Goal: Task Accomplishment & Management: Use online tool/utility

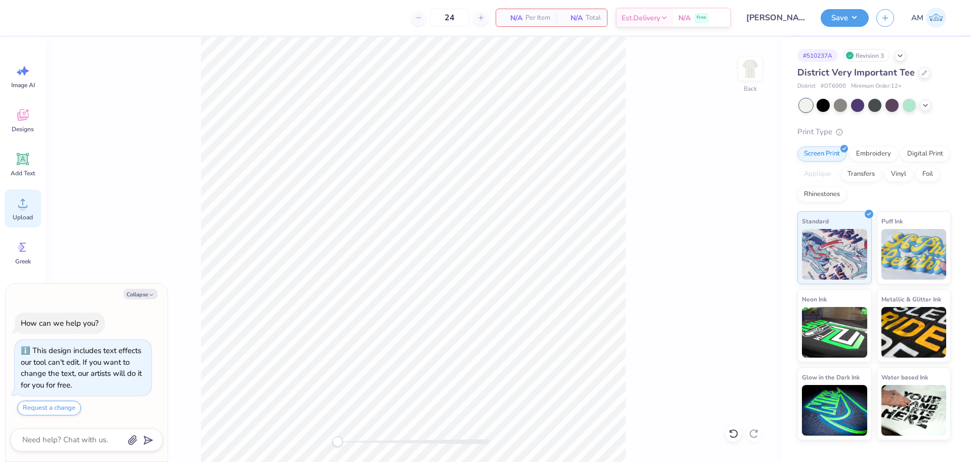
click at [32, 208] on div "Upload" at bounding box center [23, 208] width 36 height 38
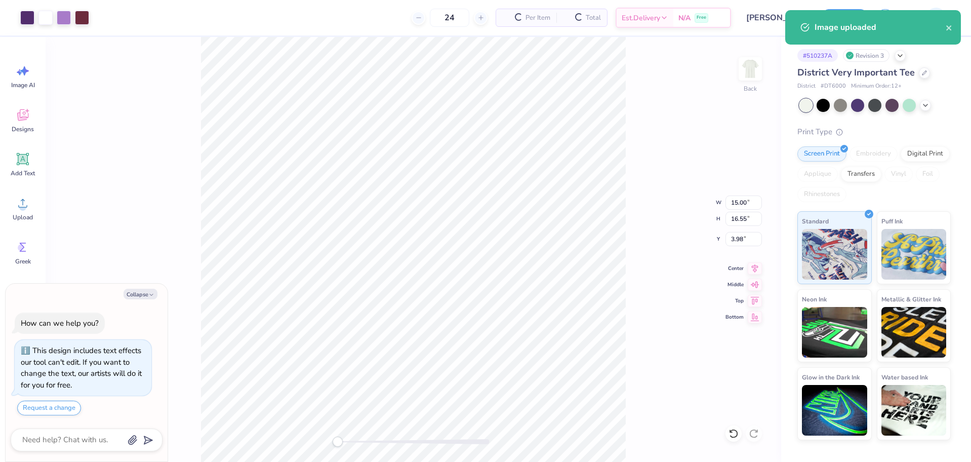
type textarea "x"
type input "12.18"
type input "13.44"
type input "7.09"
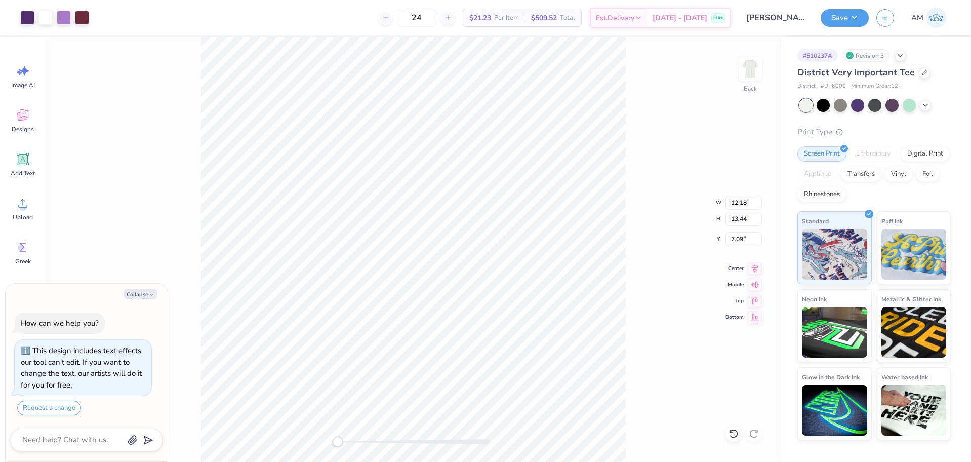
type textarea "x"
type input "11.99"
type input "13.22"
type input "4.87"
type textarea "x"
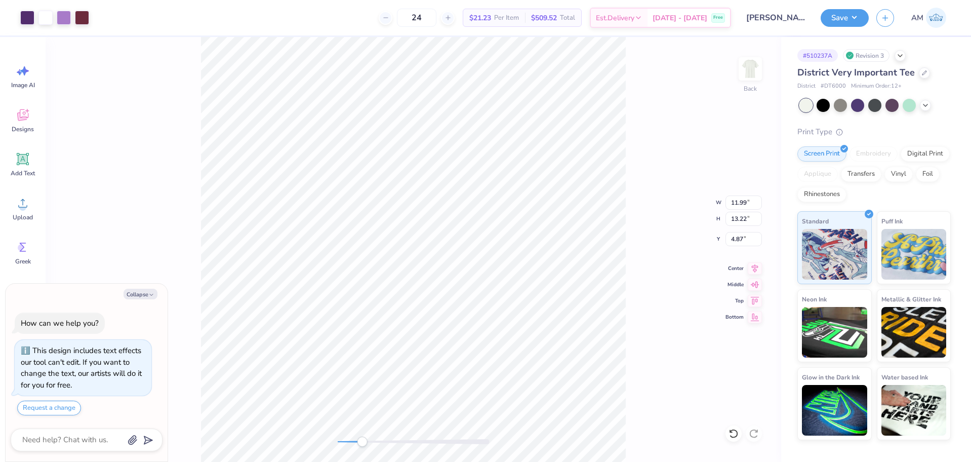
type input "12.03"
type input "13.26"
type input "4.83"
type textarea "x"
type input "11.93"
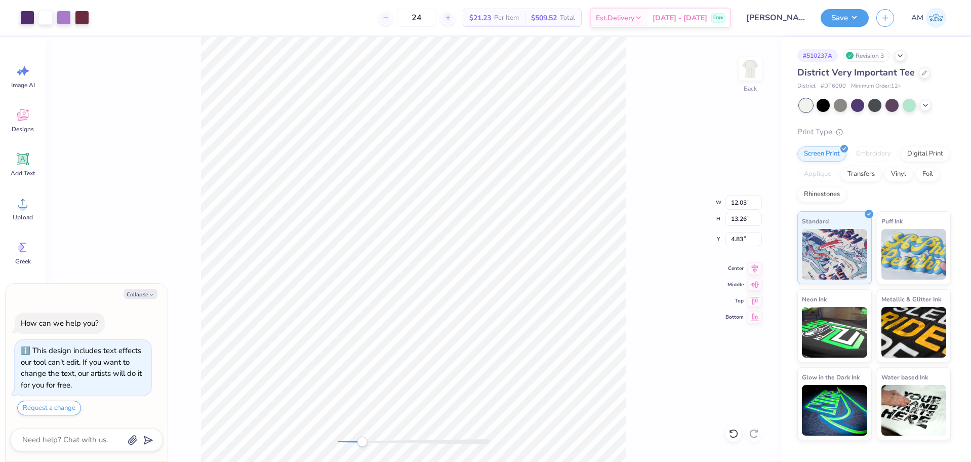
type input "13.16"
type input "4.93"
type textarea "x"
type input "11.98"
type input "13.22"
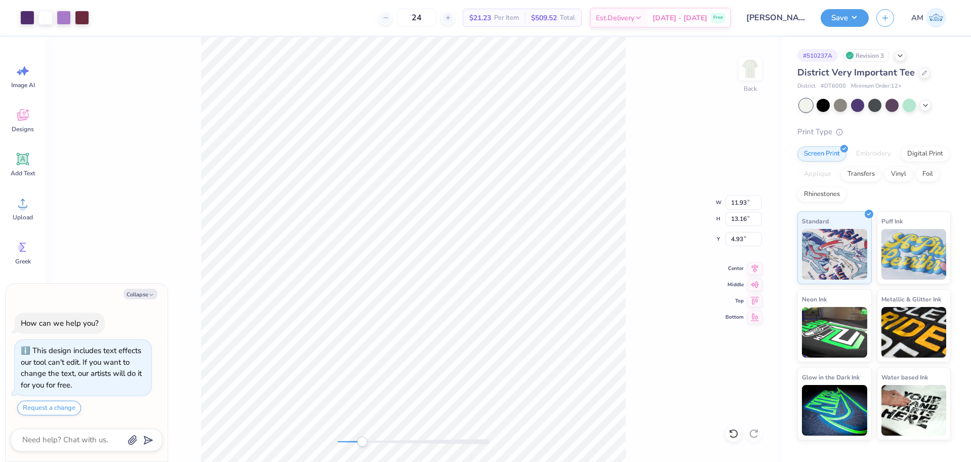
type input "4.88"
type textarea "x"
type input "12.01"
type input "13.25"
type input "4.85"
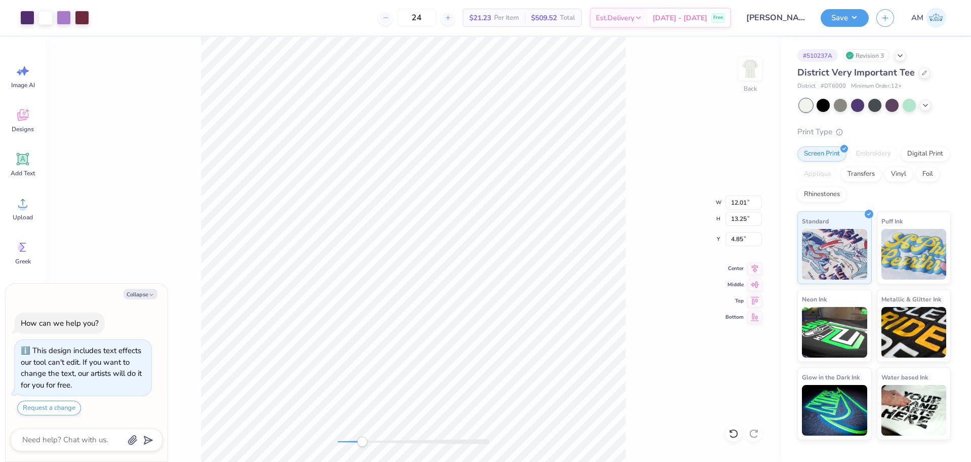
type textarea "x"
type input "11.99"
type input "13.23"
type input "4.86"
type textarea "x"
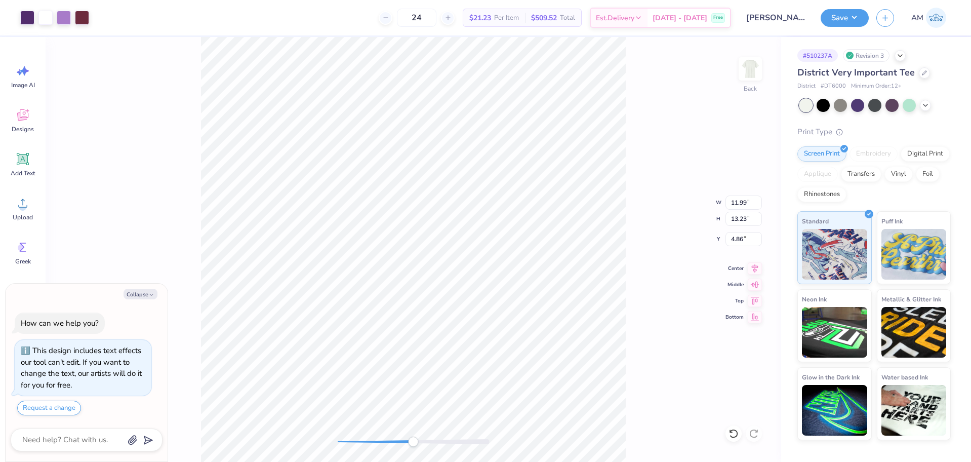
type input "12.00"
click at [755, 267] on icon at bounding box center [755, 267] width 7 height 9
type textarea "x"
click at [730, 240] on input "4.86" at bounding box center [743, 239] width 36 height 14
type input "3"
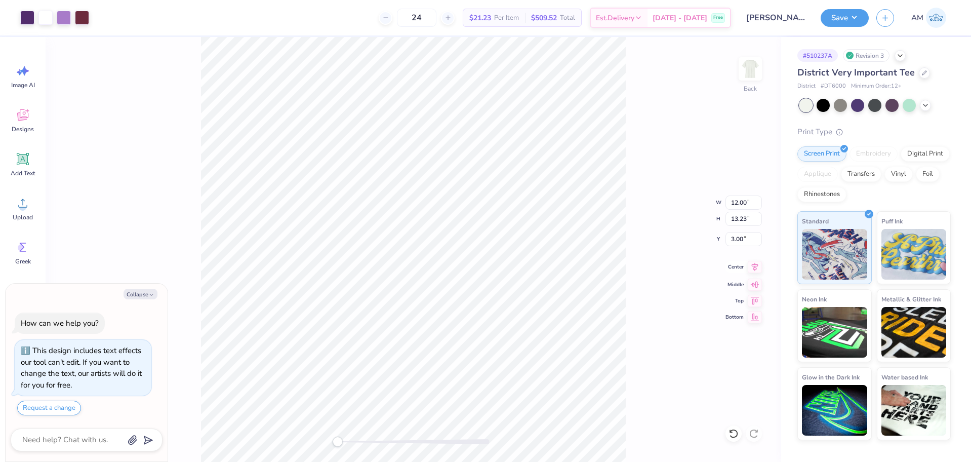
click at [754, 272] on icon at bounding box center [755, 267] width 14 height 12
click at [848, 10] on button "Save" at bounding box center [844, 17] width 48 height 18
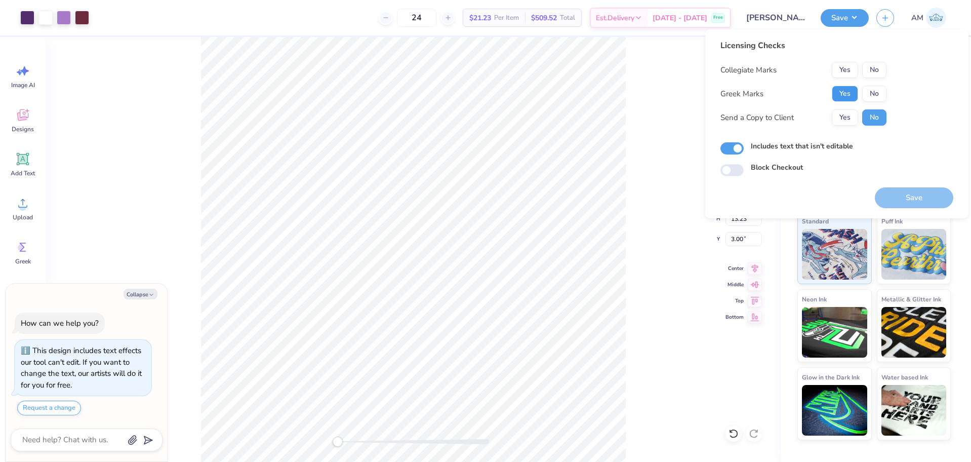
click at [848, 92] on button "Yes" at bounding box center [845, 94] width 26 height 16
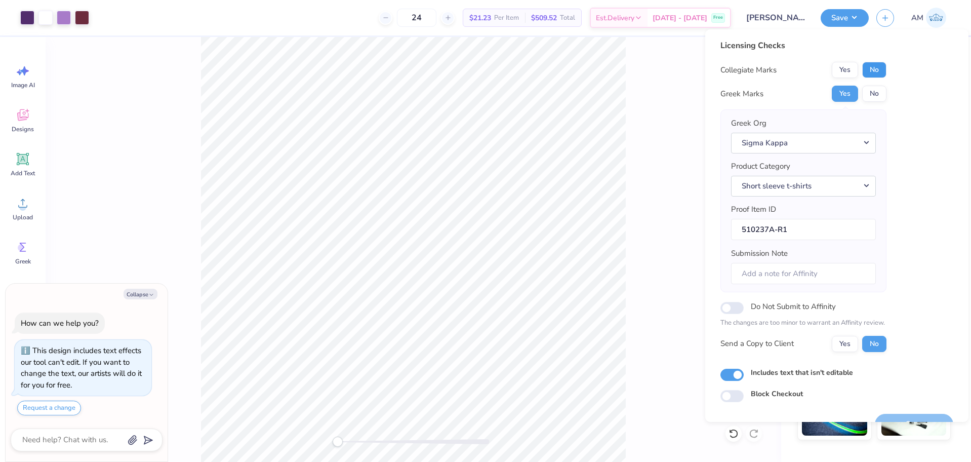
click at [880, 68] on button "No" at bounding box center [874, 70] width 24 height 16
click at [848, 348] on button "Yes" at bounding box center [845, 344] width 26 height 16
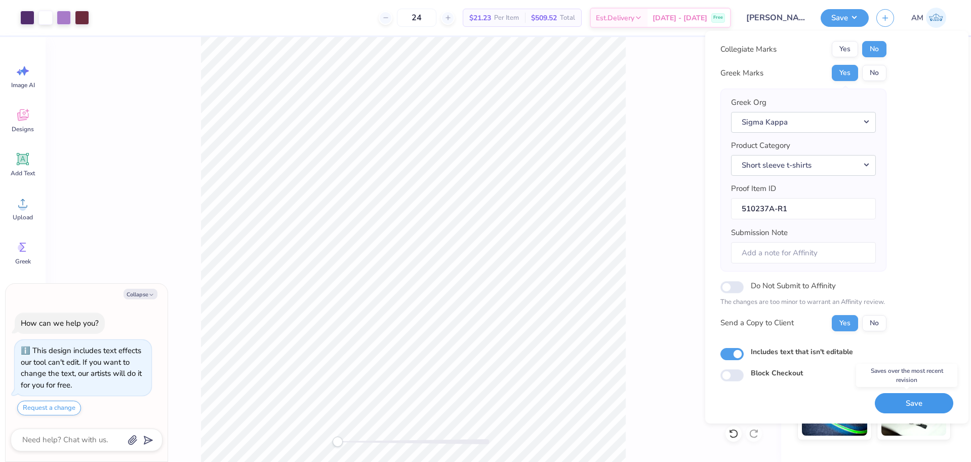
click at [882, 399] on button "Save" at bounding box center [914, 403] width 78 height 21
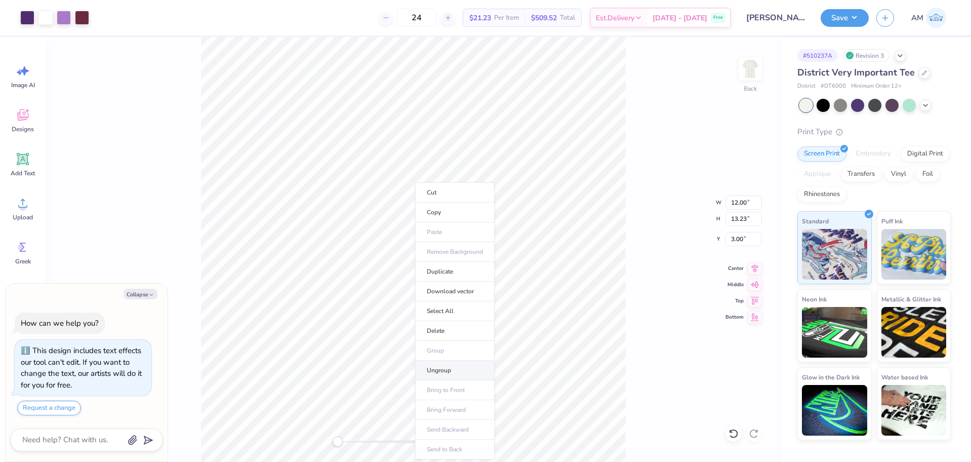
click at [441, 370] on li "Ungroup" at bounding box center [454, 370] width 79 height 20
type textarea "x"
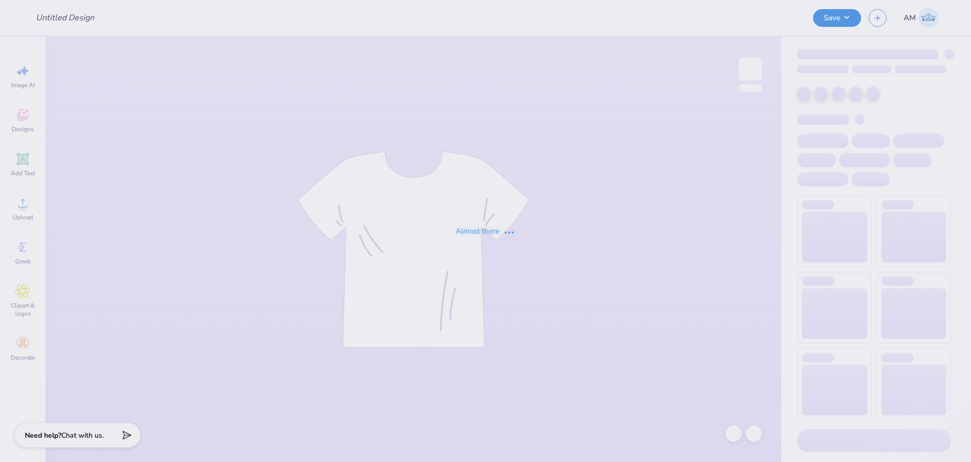
type input "General Merch"
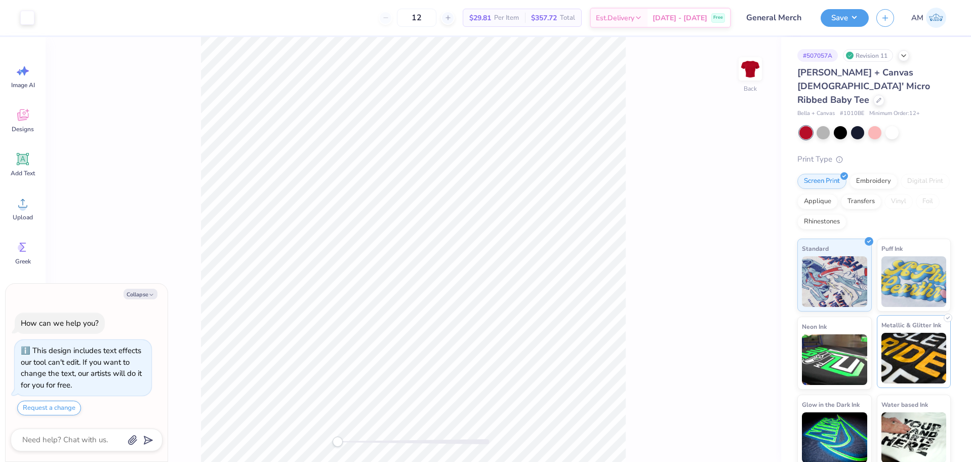
click at [902, 333] on img at bounding box center [913, 358] width 65 height 51
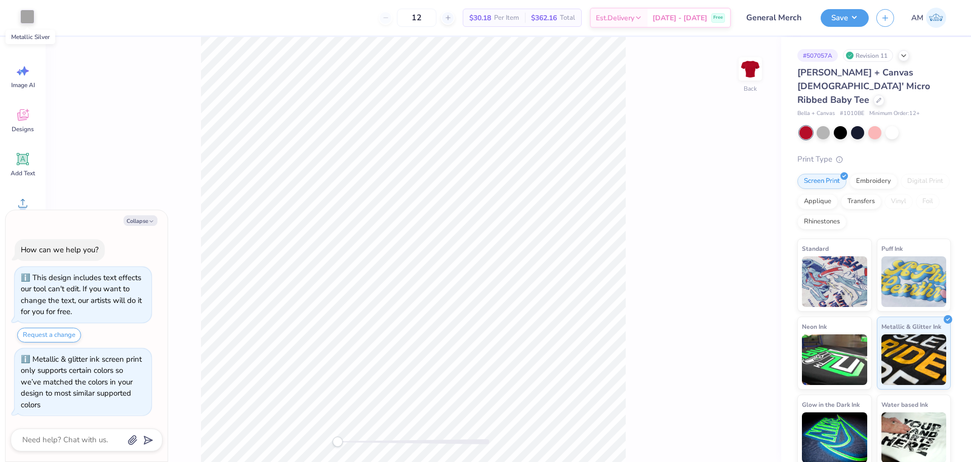
click at [31, 18] on div at bounding box center [27, 17] width 14 height 14
click at [73, 107] on div at bounding box center [68, 106] width 13 height 13
click at [101, 108] on div at bounding box center [102, 106] width 13 height 13
type textarea "x"
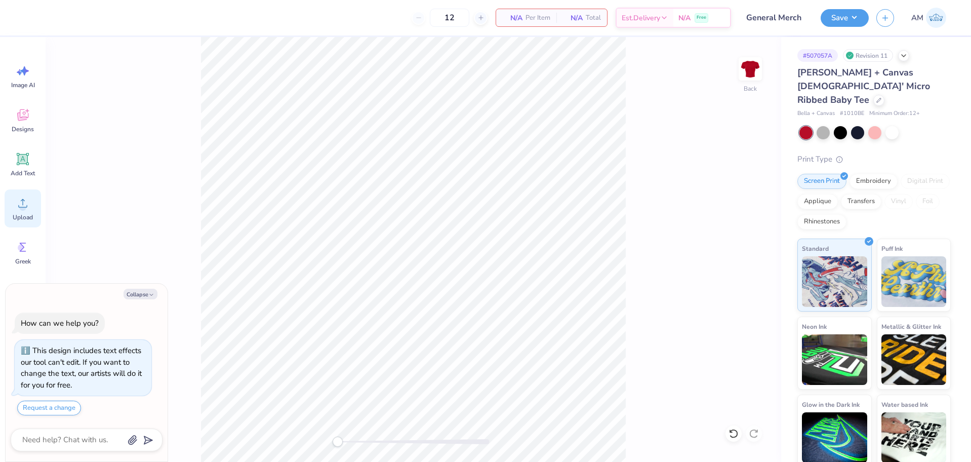
click at [17, 214] on span "Upload" at bounding box center [23, 217] width 20 height 8
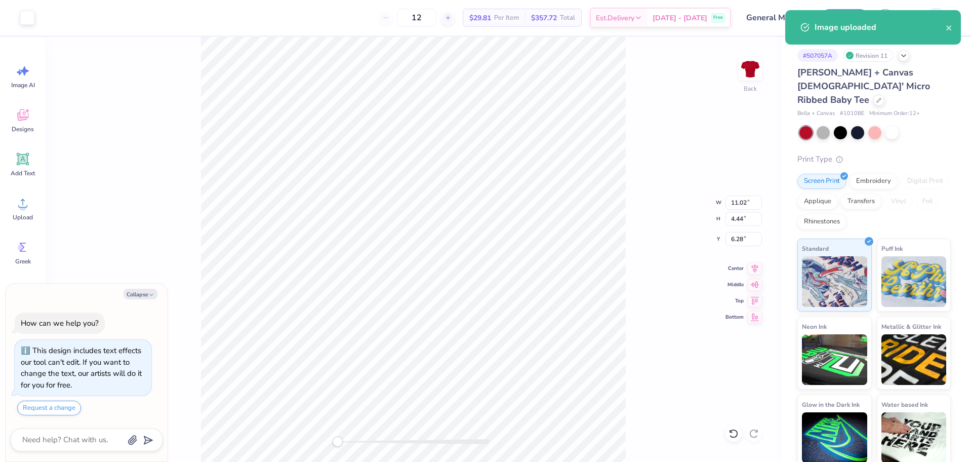
type textarea "x"
type input "10.25"
type input "4.13"
type input "6.59"
click at [750, 269] on icon at bounding box center [755, 267] width 14 height 12
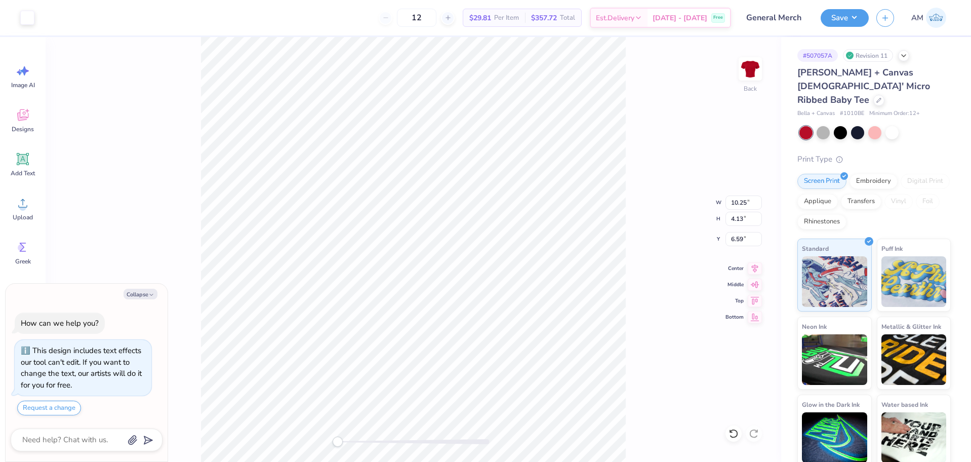
type textarea "x"
type input "9.64"
type input "3.89"
type input "6.83"
type textarea "x"
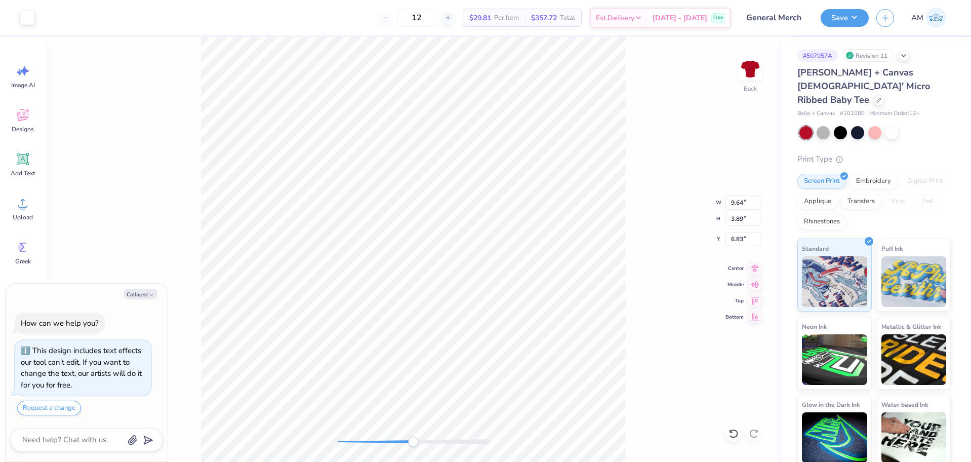
type input "9.68"
type input "3.90"
type input "6.82"
type textarea "x"
type input "9.66"
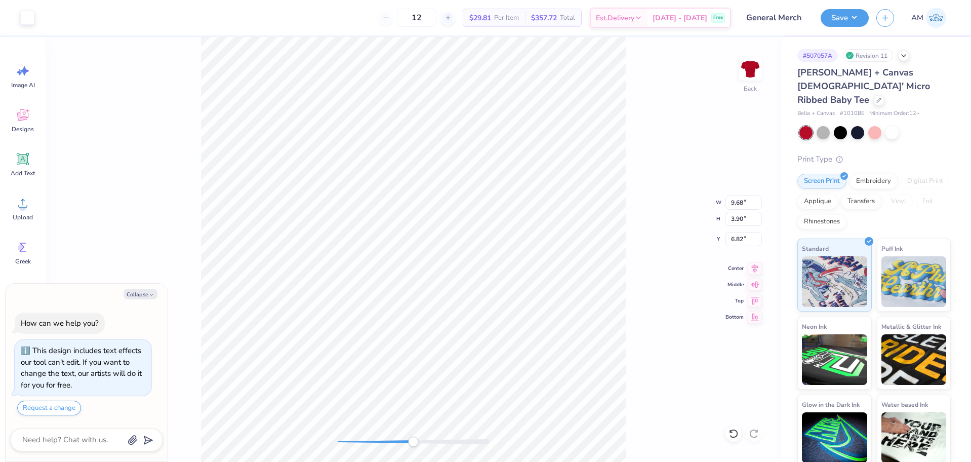
type input "3.89"
type input "6.83"
type textarea "x"
type input "9.65"
click at [754, 266] on icon at bounding box center [755, 267] width 7 height 9
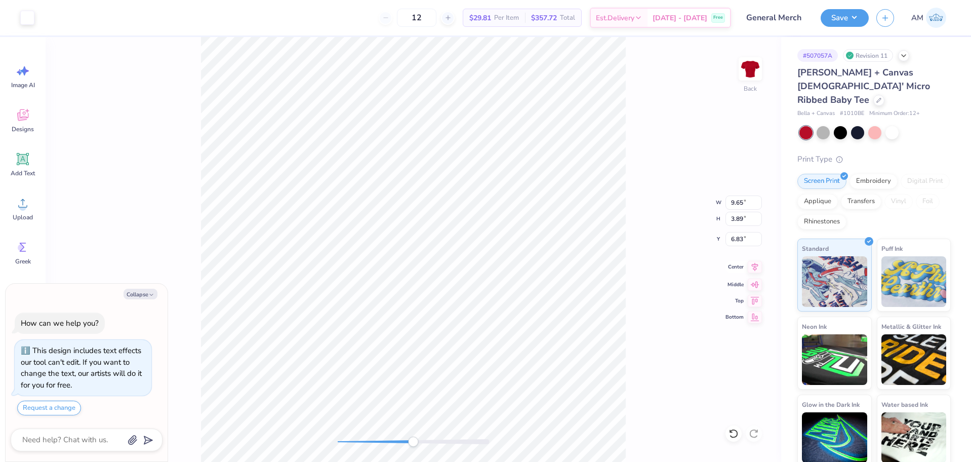
type textarea "x"
click at [738, 239] on input "6.83" at bounding box center [743, 239] width 36 height 14
type input "3"
click at [323, 442] on div "Back W 9.65 9.65 " H 3.89 3.89 " Y 3 3 " Center Middle Top Bottom" at bounding box center [413, 249] width 735 height 425
click at [904, 338] on img at bounding box center [913, 358] width 65 height 51
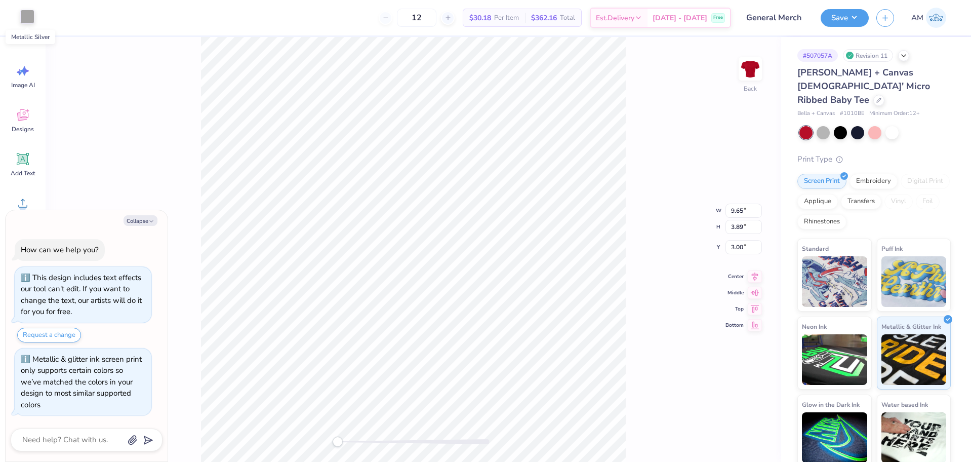
click at [29, 16] on div at bounding box center [27, 17] width 14 height 14
click at [101, 106] on div at bounding box center [102, 106] width 13 height 13
click at [213, 57] on icon at bounding box center [214, 56] width 8 height 8
click at [837, 15] on button "Save" at bounding box center [844, 17] width 48 height 18
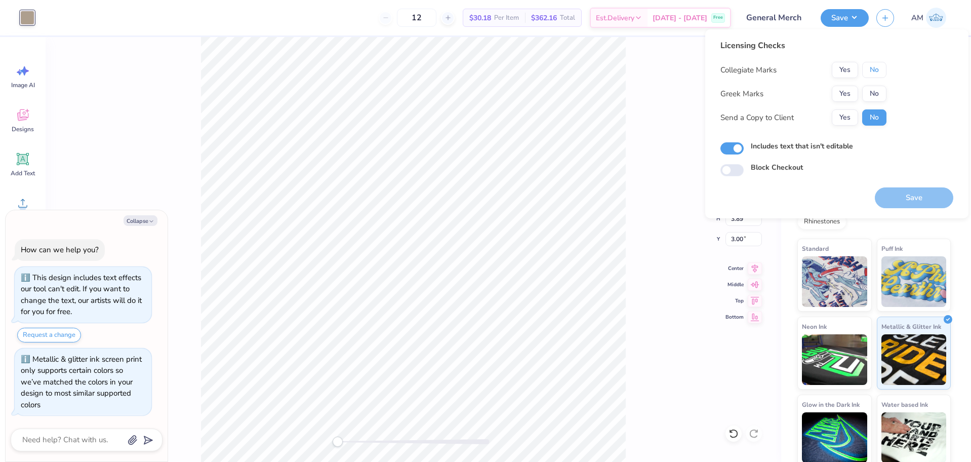
drag, startPoint x: 872, startPoint y: 72, endPoint x: 872, endPoint y: 78, distance: 6.6
click at [872, 73] on button "No" at bounding box center [874, 70] width 24 height 16
click at [850, 115] on button "Yes" at bounding box center [845, 117] width 26 height 16
click at [903, 201] on button "Save" at bounding box center [914, 197] width 78 height 21
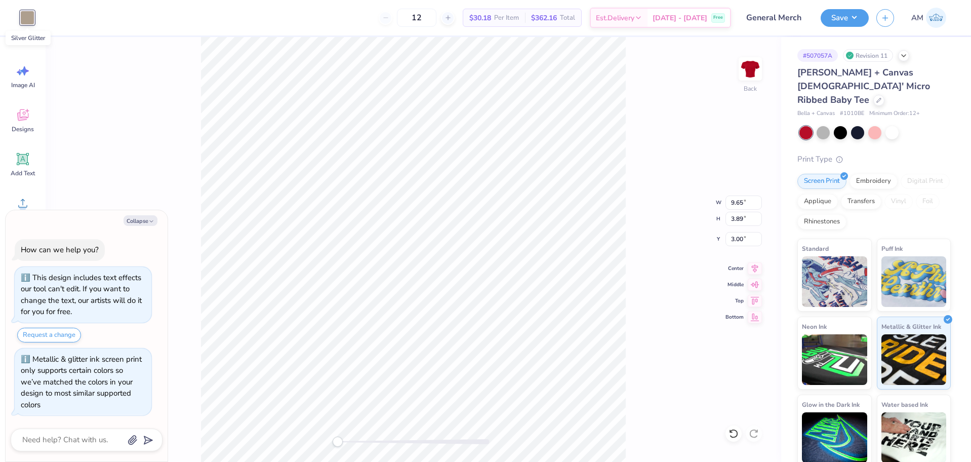
click at [23, 24] on div at bounding box center [27, 18] width 14 height 14
type textarea "x"
